Goal: Find specific page/section: Find specific page/section

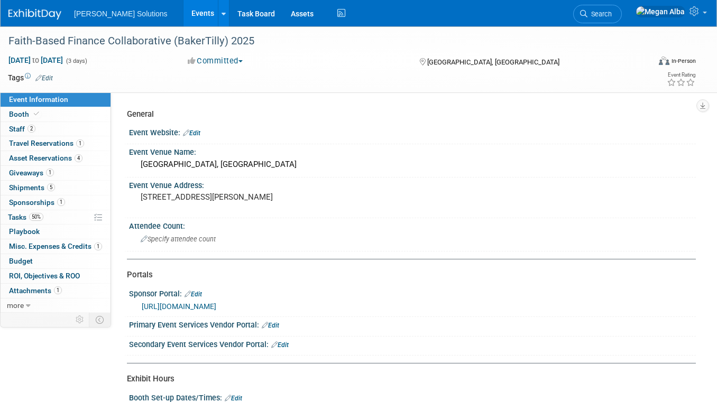
click at [183, 12] on link "Events" at bounding box center [202, 13] width 39 height 26
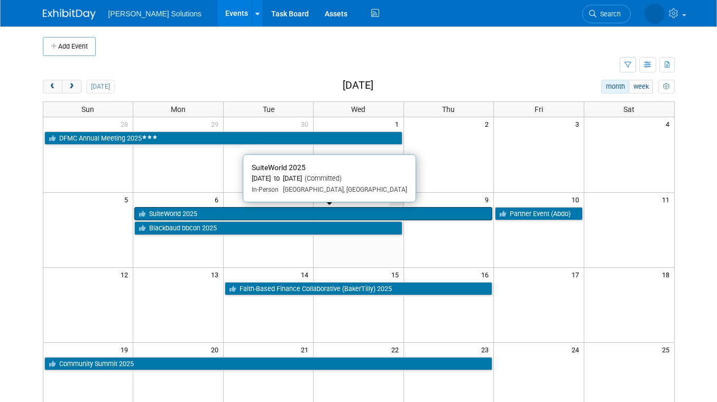
click at [223, 214] on link "SuiteWorld 2025" at bounding box center [313, 214] width 358 height 14
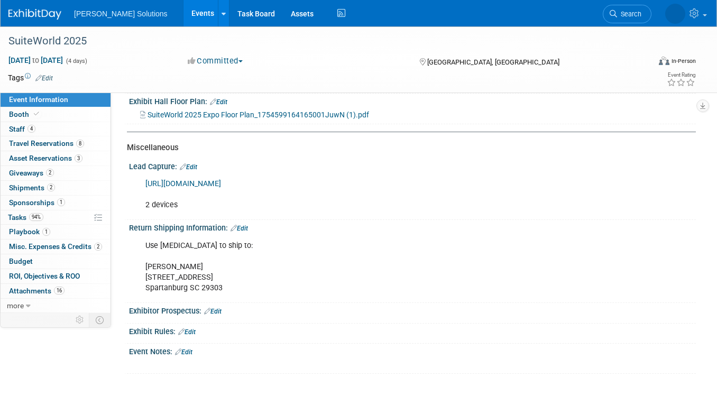
scroll to position [467, 0]
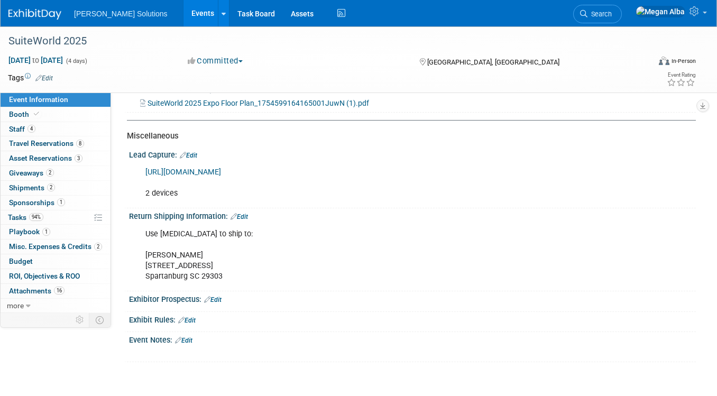
click at [220, 177] on link "https://leads.oci.rainfocus.com/portal/oracle/sw25/managedevices" at bounding box center [183, 172] width 76 height 9
click at [216, 177] on link "https://leads.oci.rainfocus.com/portal/oracle/sw25/managedevices" at bounding box center [183, 172] width 76 height 9
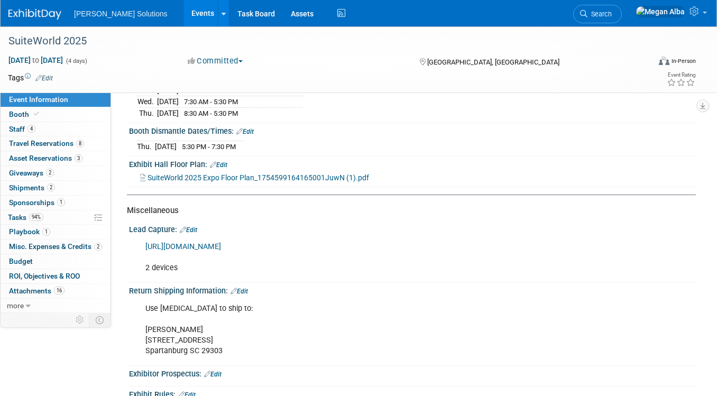
scroll to position [393, 0]
click at [221, 251] on link "https://leads.oci.rainfocus.com/portal/oracle/sw25/managedevices" at bounding box center [183, 246] width 76 height 9
